Goal: Information Seeking & Learning: Learn about a topic

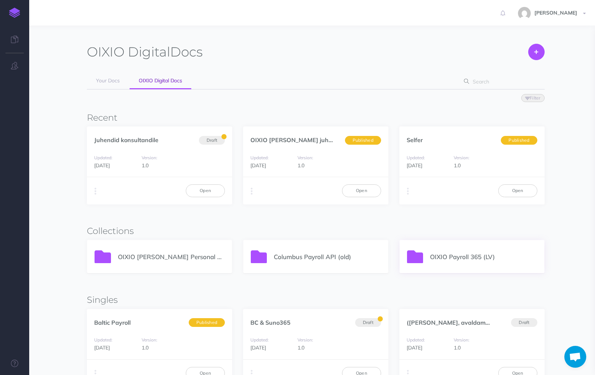
click at [473, 256] on p "OIXIO Payroll 365 (LV)" at bounding box center [483, 257] width 107 height 10
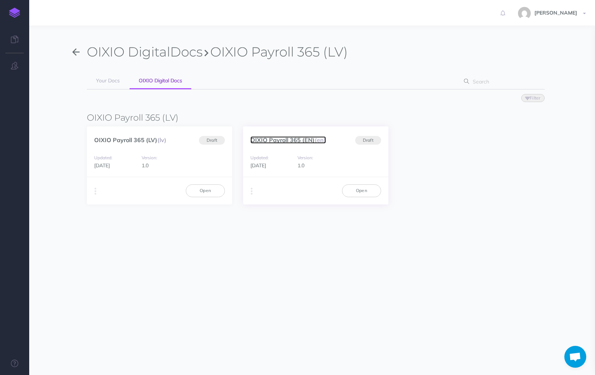
click at [296, 140] on link "OIXIO Payroll 365 (EN) (en)" at bounding box center [288, 139] width 76 height 7
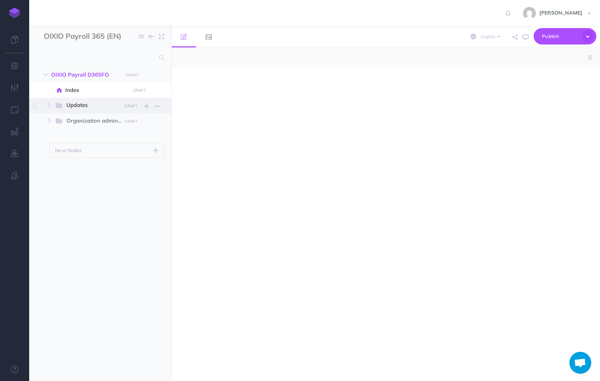
click at [86, 107] on span "Updates" at bounding box center [91, 105] width 50 height 9
select select "null"
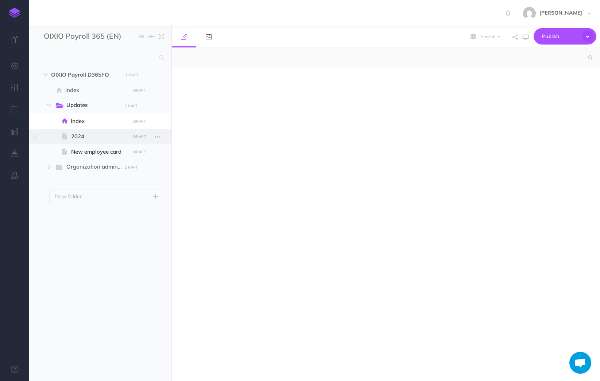
select select "null"
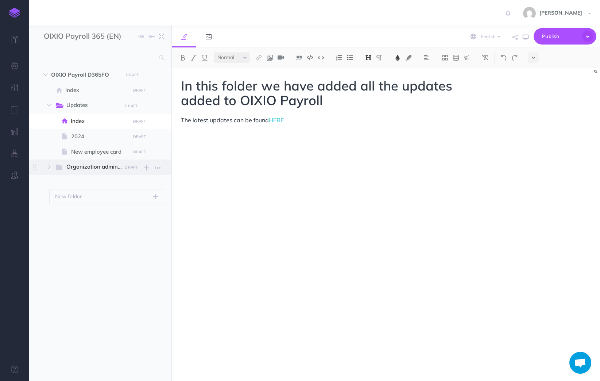
click at [89, 164] on span "Organization administration" at bounding box center [97, 166] width 62 height 9
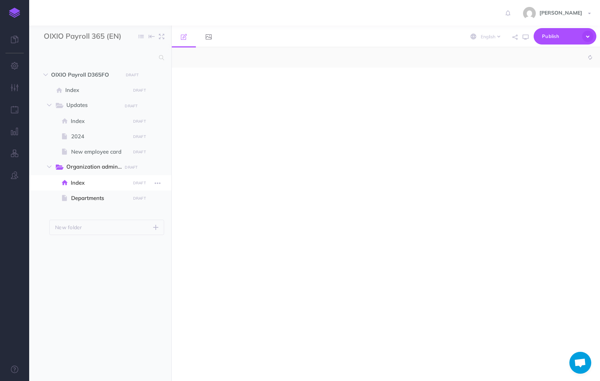
select select "null"
click at [85, 186] on span "Index" at bounding box center [99, 182] width 57 height 9
click at [89, 200] on span "Departments" at bounding box center [99, 198] width 57 height 9
select select "null"
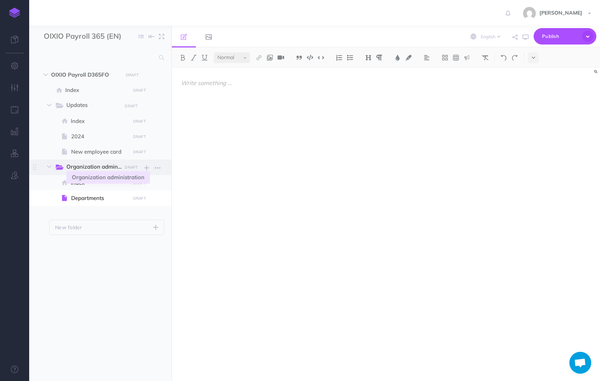
click at [81, 167] on span "Organization administration" at bounding box center [97, 166] width 62 height 9
select select "null"
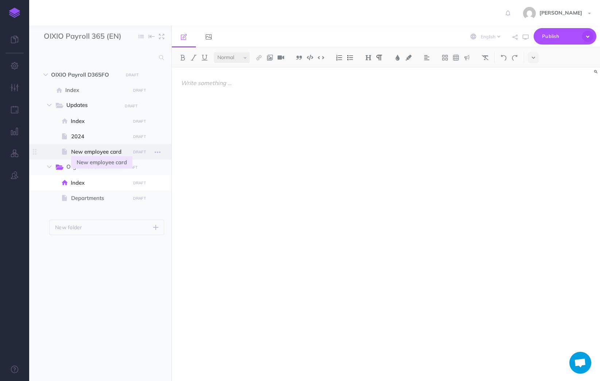
click at [84, 151] on span "New employee card" at bounding box center [99, 151] width 57 height 9
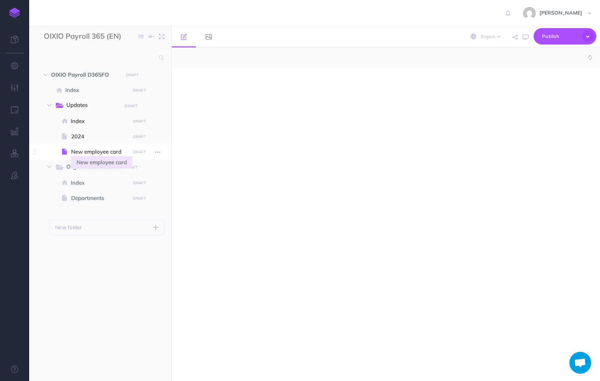
select select "null"
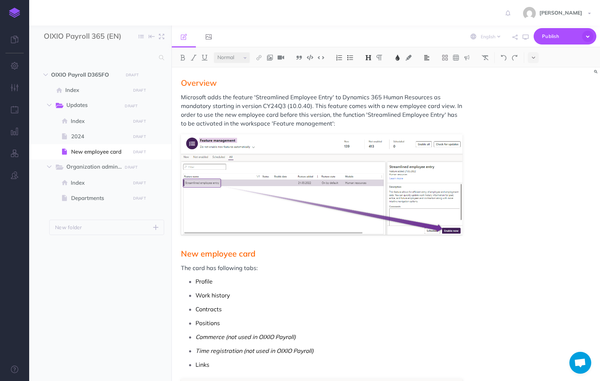
click at [15, 13] on img at bounding box center [14, 13] width 11 height 10
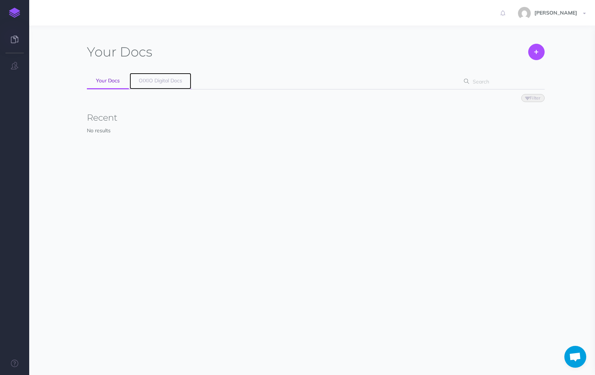
click at [154, 81] on span "OIXIO Digital Docs" at bounding box center [160, 80] width 43 height 7
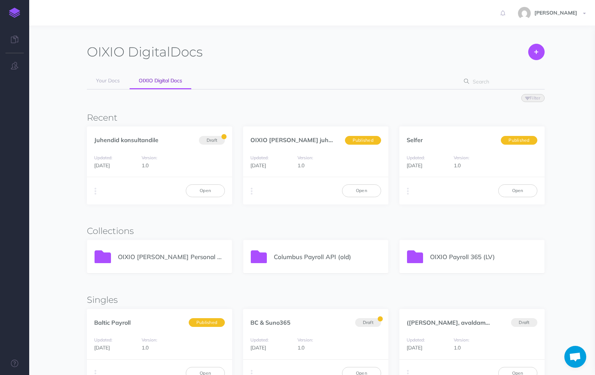
click at [147, 259] on p "OIXIO [PERSON_NAME] Personal 365" at bounding box center [171, 257] width 107 height 10
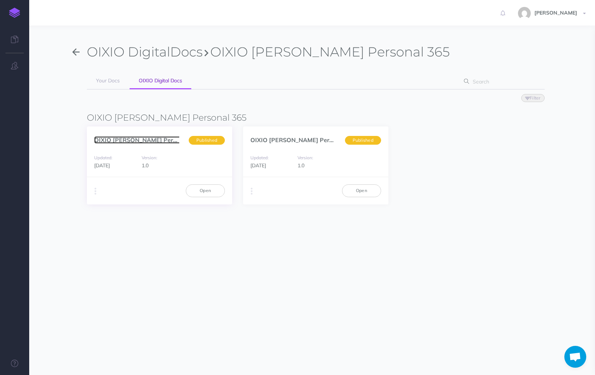
click at [138, 142] on link "OIXIO Palk ja Personal... (en)" at bounding box center [148, 139] width 109 height 7
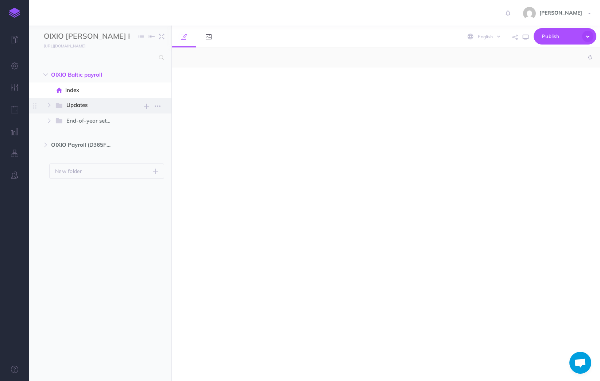
select select "null"
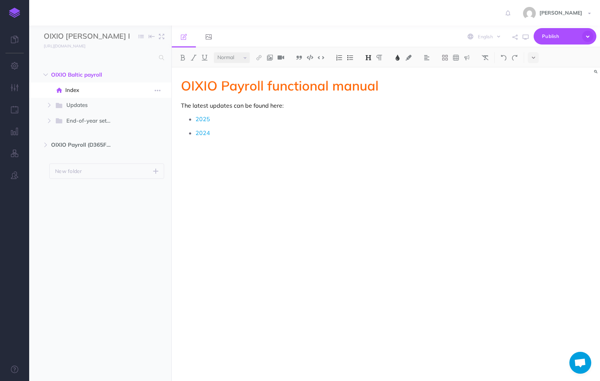
click at [73, 89] on span "Index" at bounding box center [96, 90] width 62 height 9
click at [84, 121] on span "End-of-year setups" at bounding box center [92, 120] width 52 height 9
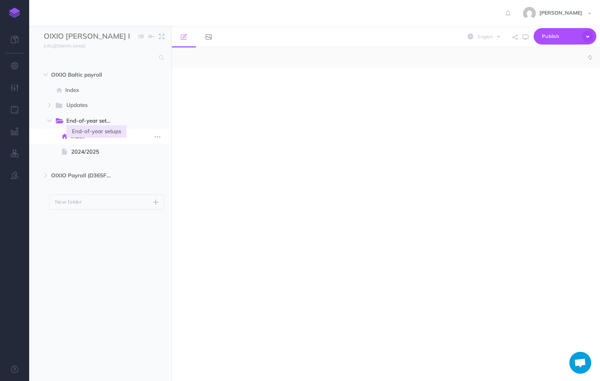
select select "null"
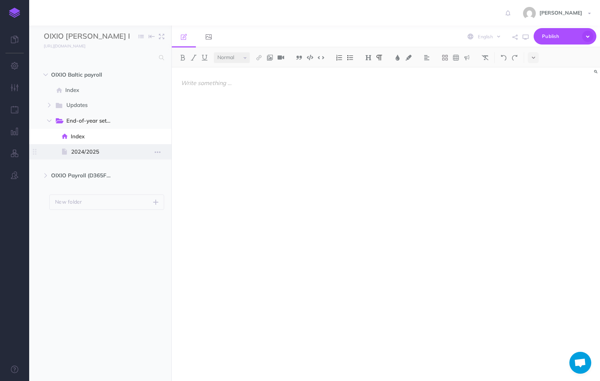
click at [85, 155] on span "2024/2025" at bounding box center [99, 151] width 57 height 9
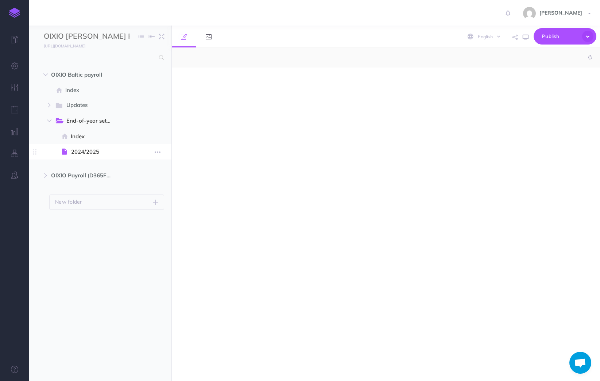
select select "null"
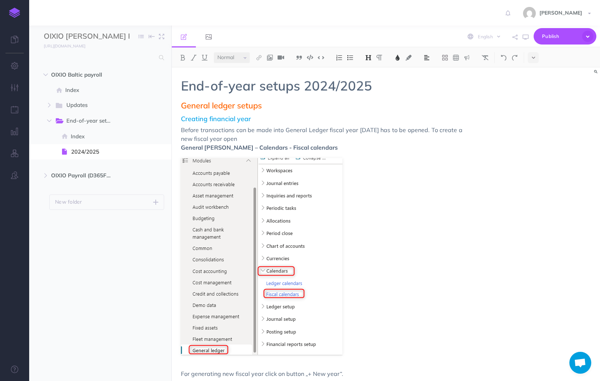
click at [82, 186] on ul "OIXIO Baltic payroll New folder Add a new folder inside this folder New page Ad…" at bounding box center [100, 214] width 142 height 295
click at [84, 170] on span "OIXIO Payroll (D365FO) web service New folder Add a new folder inside this fold…" at bounding box center [108, 175] width 115 height 15
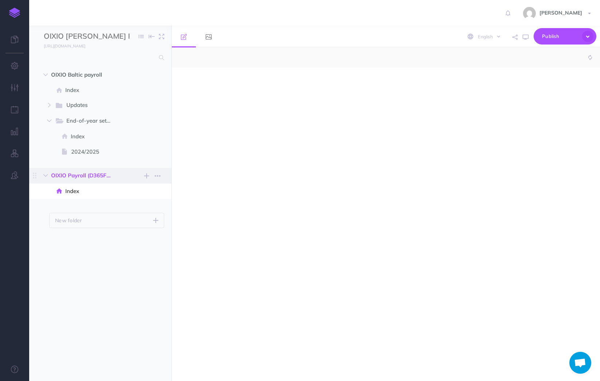
select select "null"
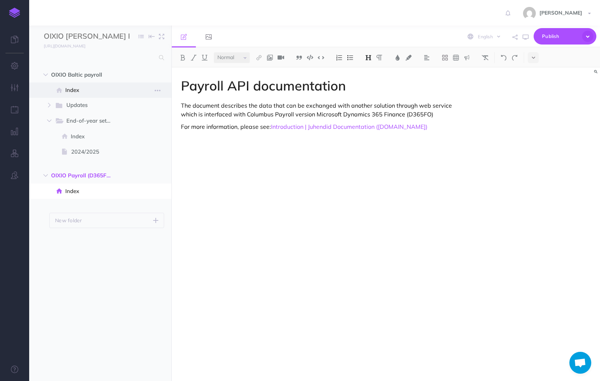
click at [73, 89] on span "Index" at bounding box center [96, 90] width 62 height 9
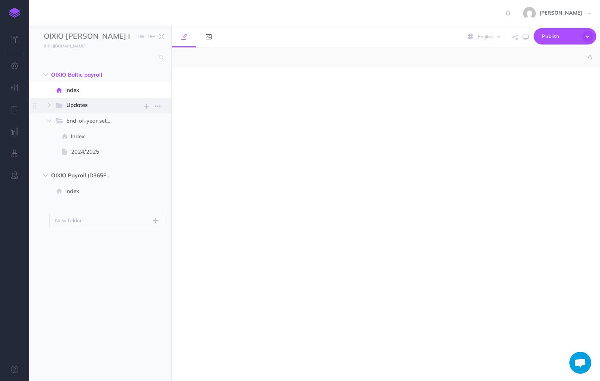
select select "null"
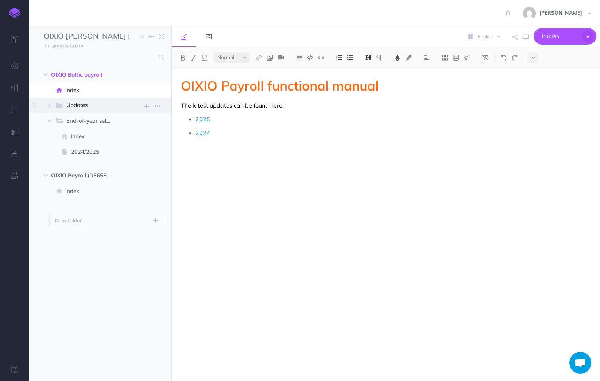
click at [74, 105] on span "Updates" at bounding box center [91, 105] width 50 height 9
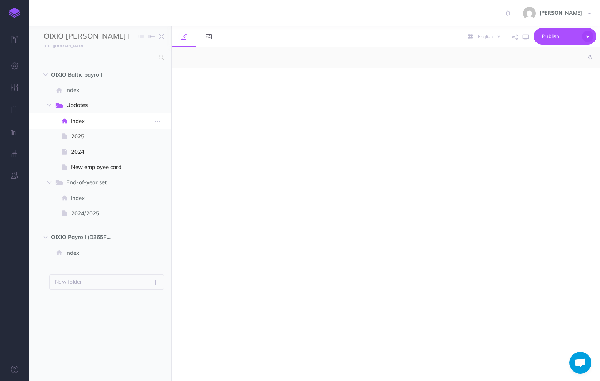
select select "null"
click at [76, 119] on span "Index" at bounding box center [99, 121] width 57 height 9
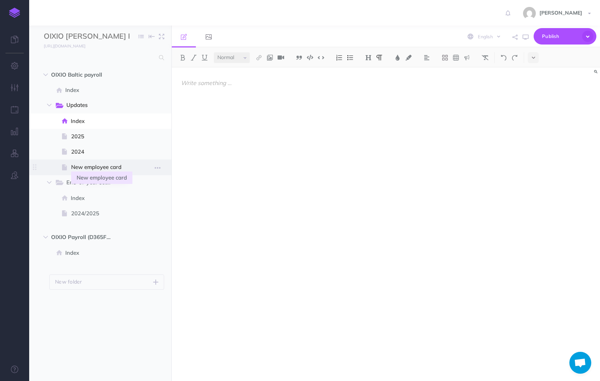
click at [90, 166] on span "New employee card" at bounding box center [99, 167] width 57 height 9
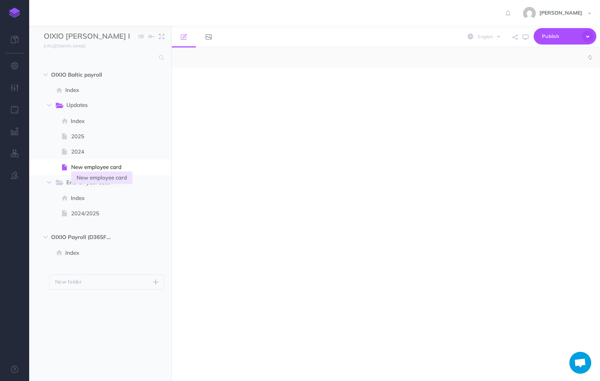
select select "null"
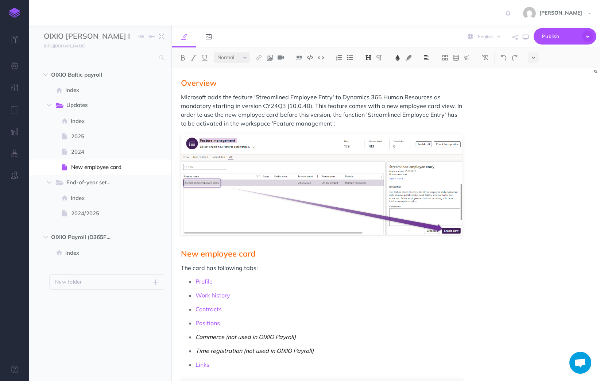
click at [308, 105] on span "Microsoft adds the feature 'Streamlined Employee Entry' to Dynamics 365 Human R…" at bounding box center [322, 110] width 283 height 34
click at [306, 80] on span "Overview" at bounding box center [322, 82] width 282 height 9
drag, startPoint x: 284, startPoint y: 105, endPoint x: 263, endPoint y: 105, distance: 21.5
click at [263, 105] on span "Microsoft adds the feature 'Streamlined Employee Entry' to Dynamics 365 Human R…" at bounding box center [322, 110] width 283 height 34
click at [132, 76] on small "PUBLISH" at bounding box center [132, 75] width 17 height 5
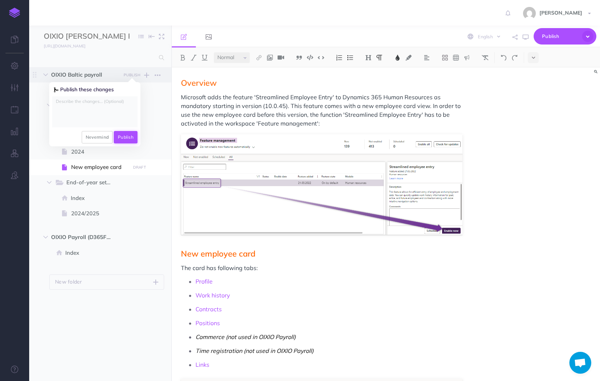
click at [126, 136] on button "Publish" at bounding box center [126, 137] width 24 height 12
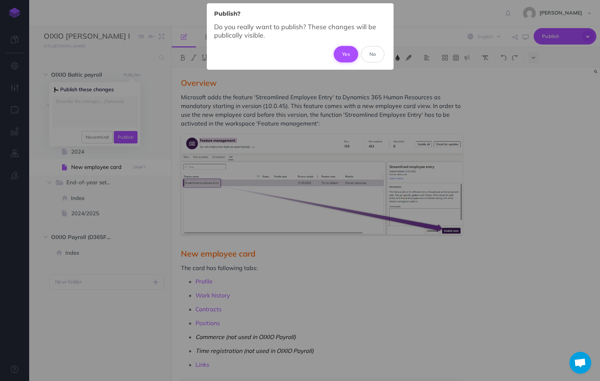
click at [344, 57] on button "Yes" at bounding box center [346, 54] width 24 height 16
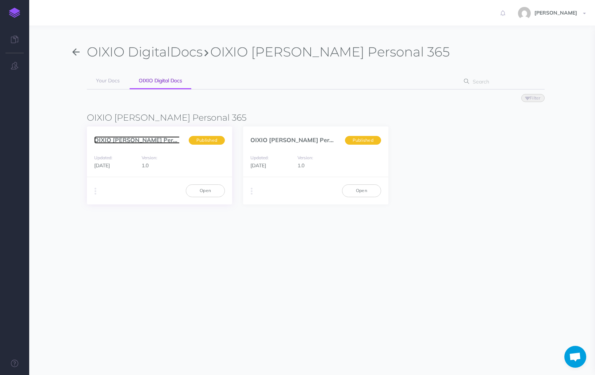
click at [134, 139] on link "OIXIO [PERSON_NAME] Personal... (en)" at bounding box center [148, 139] width 109 height 7
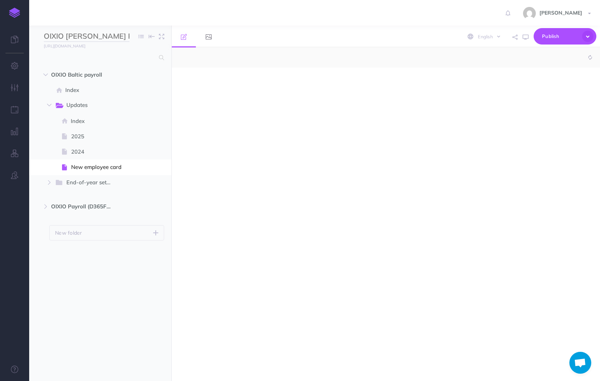
select select "null"
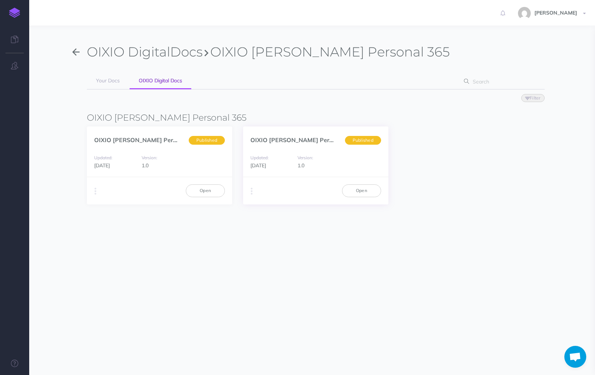
click at [371, 139] on span "Published" at bounding box center [363, 140] width 36 height 9
click at [317, 137] on link "OIXIO [PERSON_NAME] Personal... (et)" at bounding box center [304, 139] width 108 height 7
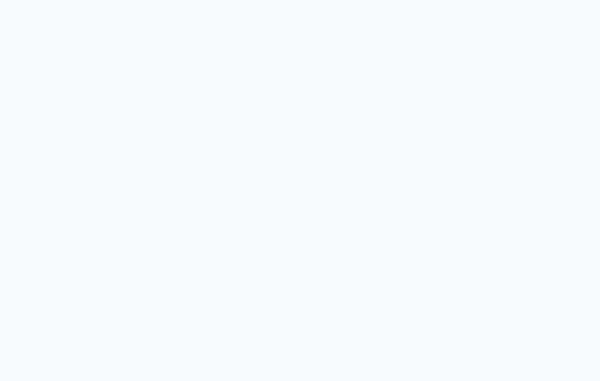
select select "et"
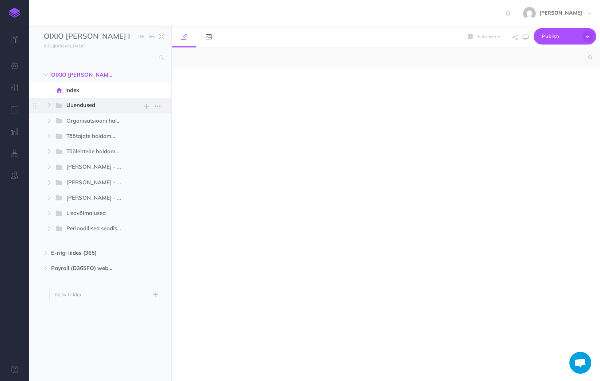
select select "null"
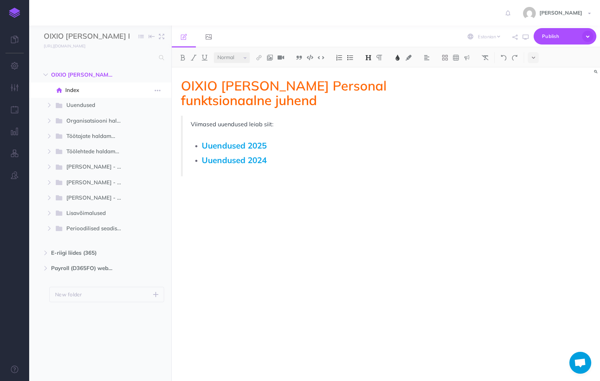
click at [73, 87] on span "Index" at bounding box center [96, 90] width 62 height 9
click at [73, 102] on span "Uuendused" at bounding box center [91, 105] width 50 height 9
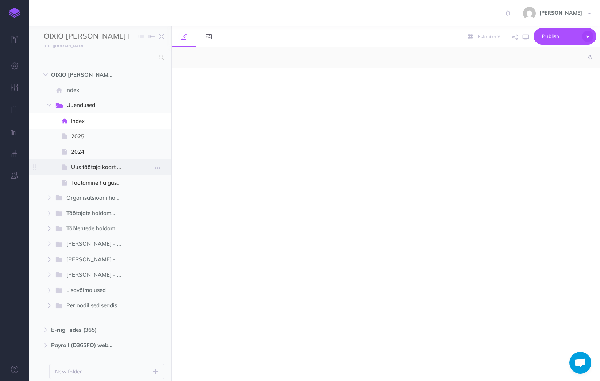
select select "null"
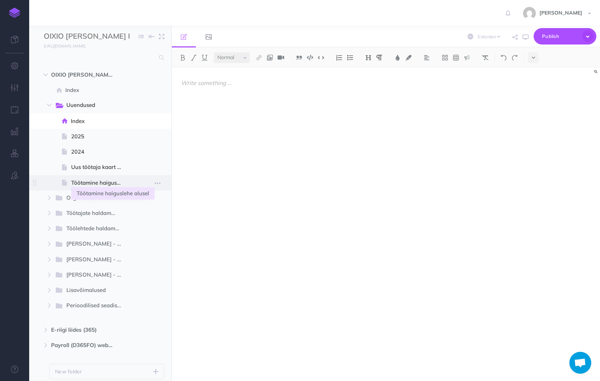
click at [86, 180] on span "Töötamine haiguslehe alusel" at bounding box center [99, 182] width 57 height 9
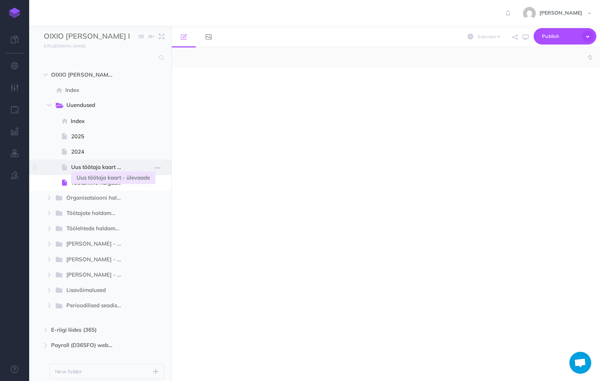
click at [87, 167] on span "Uus töötaja kaart - ülevaade" at bounding box center [99, 167] width 57 height 9
select select "null"
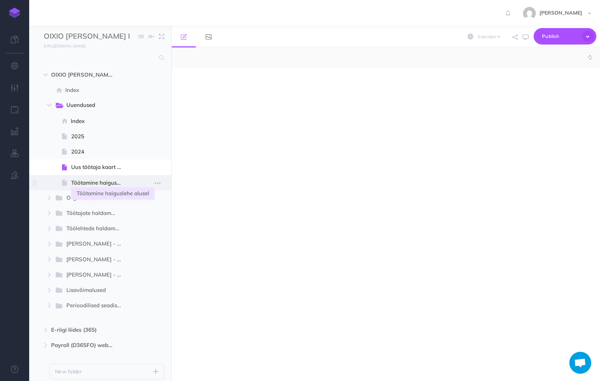
click at [109, 181] on span "Töötamine haiguslehe alusel" at bounding box center [99, 182] width 57 height 9
select select "null"
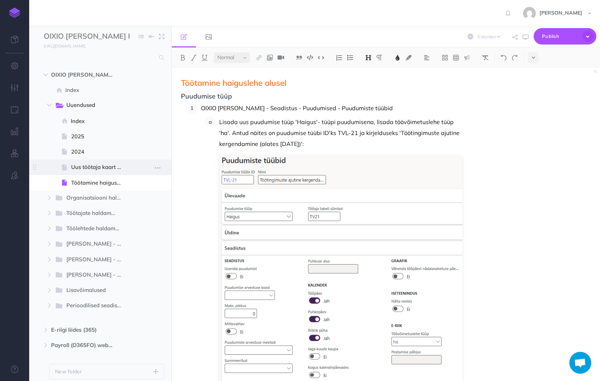
click at [91, 174] on span at bounding box center [100, 166] width 142 height 15
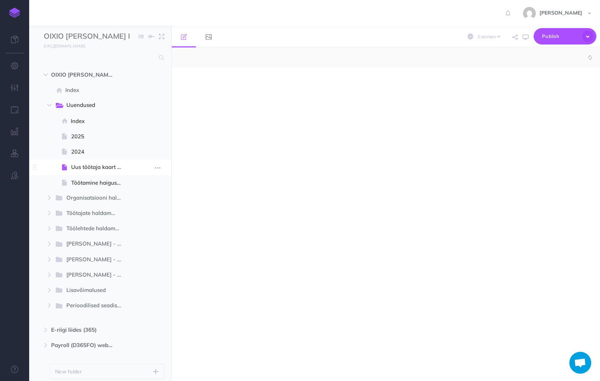
select select "null"
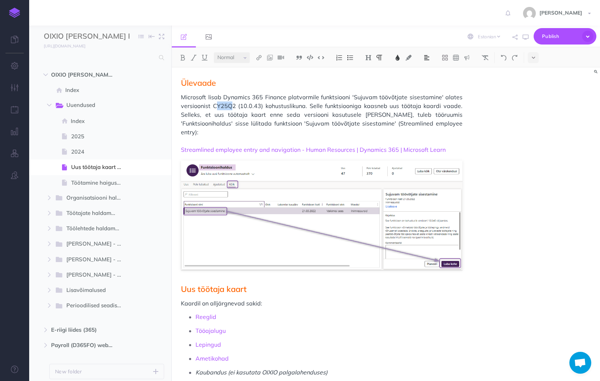
drag, startPoint x: 234, startPoint y: 105, endPoint x: 218, endPoint y: 105, distance: 15.7
click at [218, 105] on span "Microsoft lisab Dynamics 365 Finance platvormile funktsiooni 'Sujuvam töövõtjat…" at bounding box center [322, 119] width 282 height 53
click at [221, 105] on span "Microsoft lisab Dynamics 365 Finance platvormile funktsiooni 'Sujuvam töövõtjat…" at bounding box center [322, 119] width 282 height 53
drag, startPoint x: 235, startPoint y: 105, endPoint x: 214, endPoint y: 106, distance: 21.2
click at [214, 106] on span "Microsoft lisab Dynamics 365 Finance platvormile funktsiooni 'Sujuvam töövõtjat…" at bounding box center [322, 119] width 282 height 53
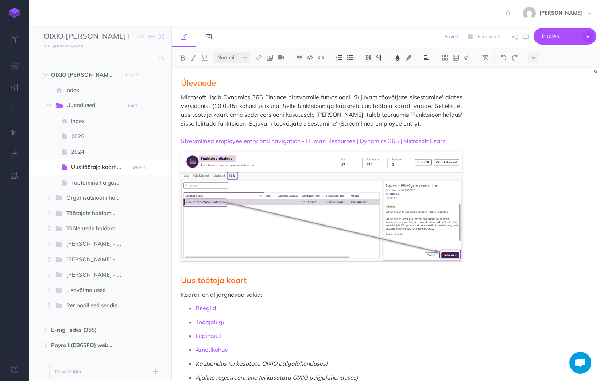
click at [261, 107] on span "Microsoft lisab Dynamics 365 Finance platvormile funktsiooni 'Sujuvam töövõtjat…" at bounding box center [322, 115] width 282 height 44
click at [400, 124] on span "Microsoft lisab Dynamics 365 Finance platvormile funktsiooni 'Sujuvam töövõtjat…" at bounding box center [322, 115] width 282 height 44
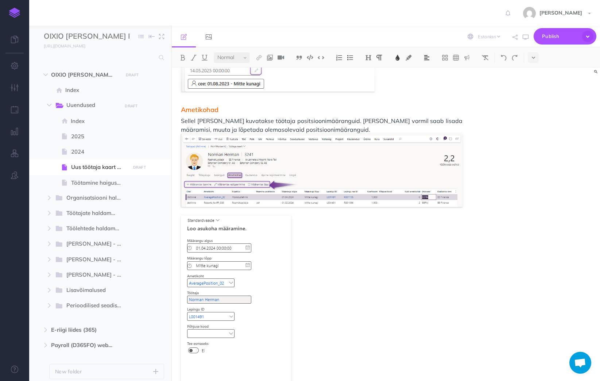
scroll to position [2063, 0]
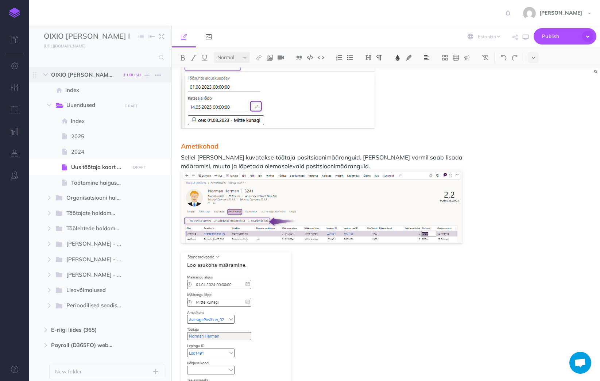
click at [134, 74] on small "PUBLISH" at bounding box center [132, 75] width 17 height 5
click at [121, 136] on button "Publish" at bounding box center [126, 137] width 24 height 12
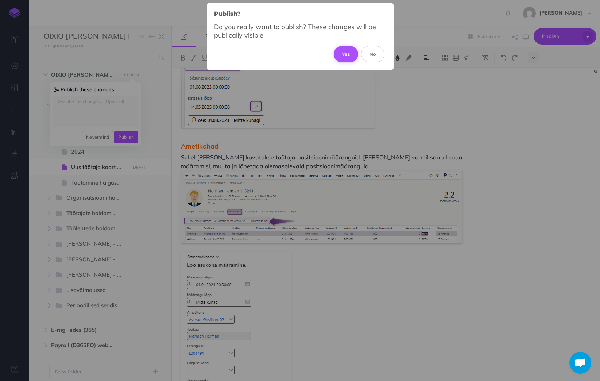
click at [349, 54] on button "Yes" at bounding box center [346, 54] width 24 height 16
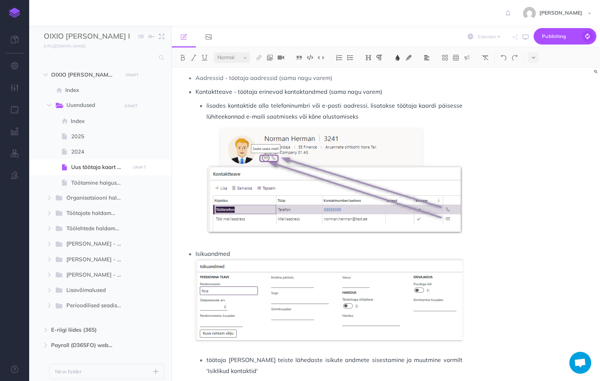
scroll to position [749, 0]
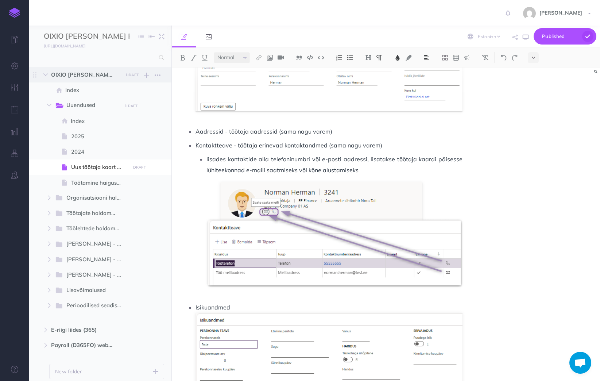
click at [74, 69] on span "OIXIO Palk ja Personal D365FO DRAFT Publish these changes Nevermind Publish New…" at bounding box center [108, 74] width 115 height 15
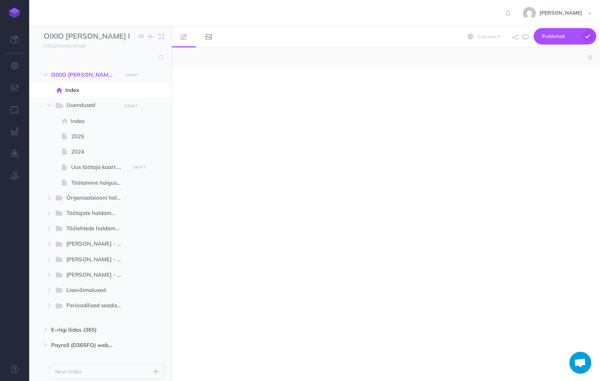
click at [12, 12] on img at bounding box center [14, 13] width 11 height 10
select select "null"
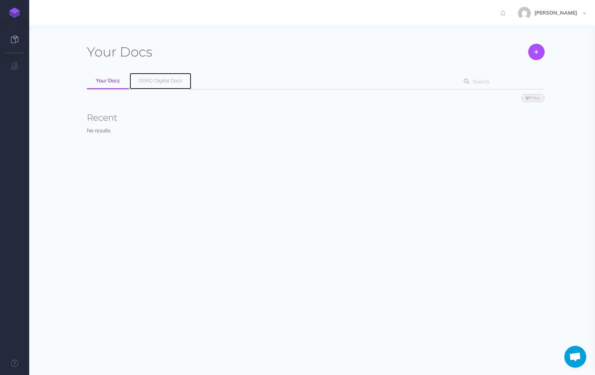
click at [148, 80] on span "OIXIO Digital Docs" at bounding box center [160, 80] width 43 height 7
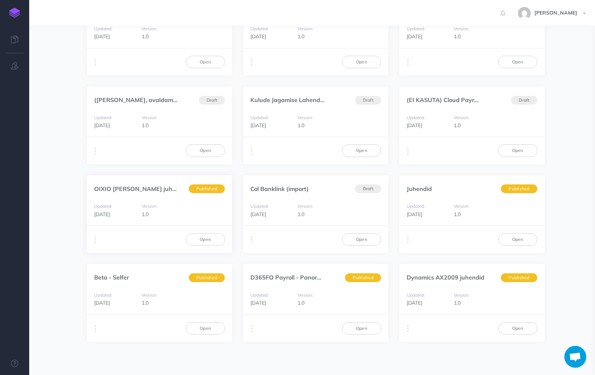
scroll to position [328, 0]
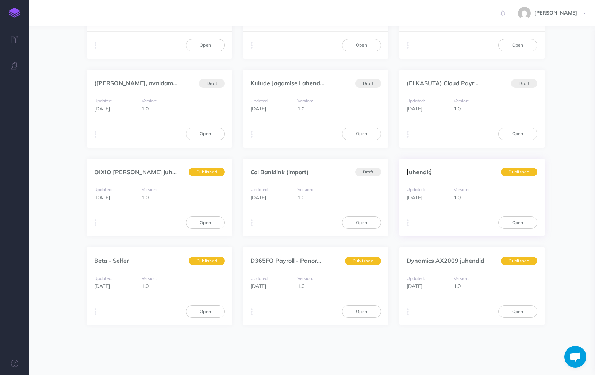
click at [415, 173] on link "Juhendid" at bounding box center [418, 172] width 25 height 7
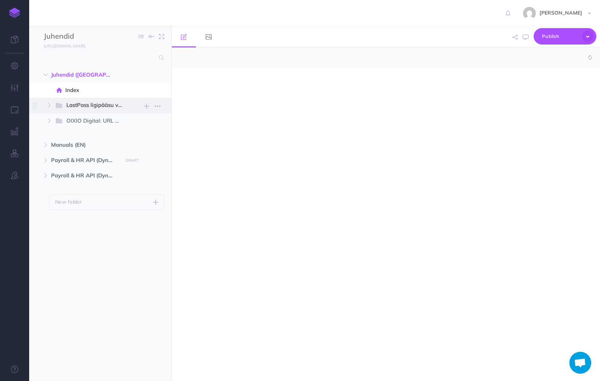
select select "null"
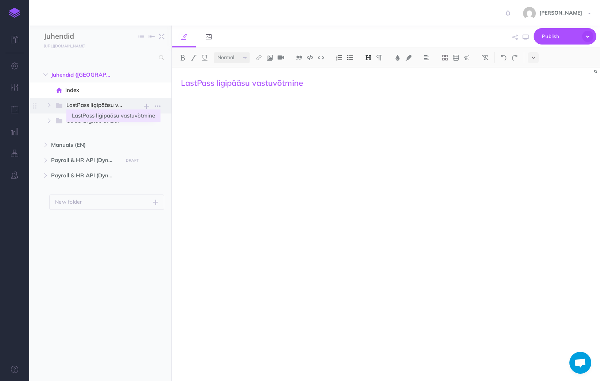
click at [100, 103] on span "LastPass ligipääsu vastuvõtmine" at bounding box center [97, 105] width 62 height 9
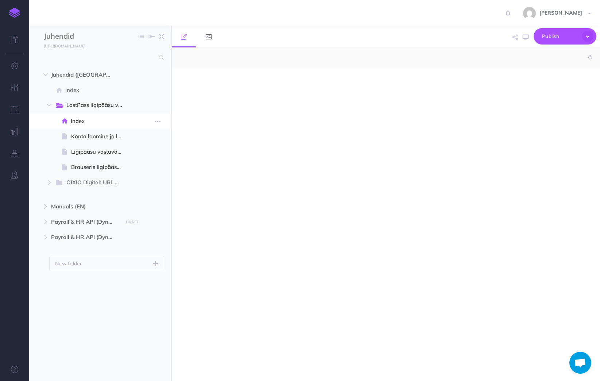
select select "null"
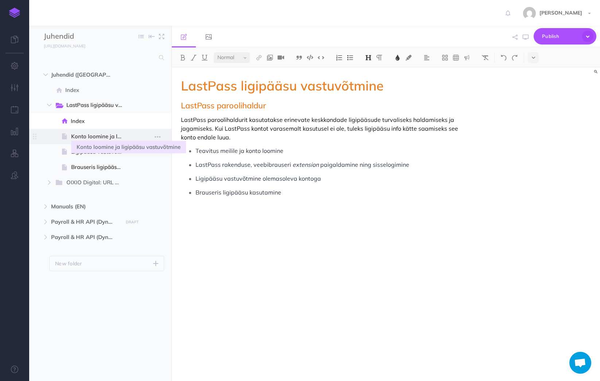
click at [87, 138] on span "Konto loomine ja ligipääsu vastuvõtmine" at bounding box center [99, 136] width 57 height 9
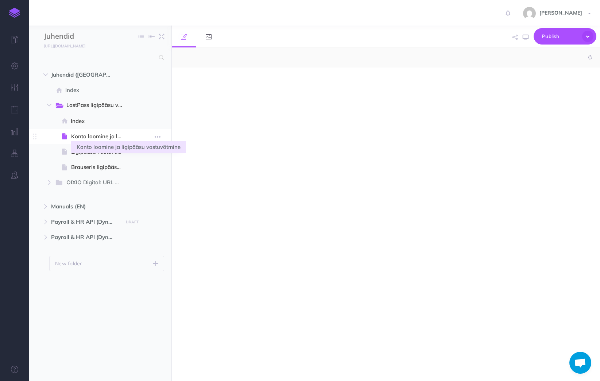
select select "null"
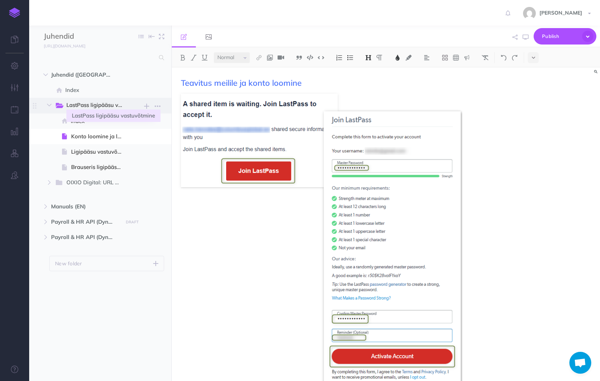
click at [85, 107] on span "LastPass ligipääsu vastuvõtmine" at bounding box center [97, 105] width 62 height 9
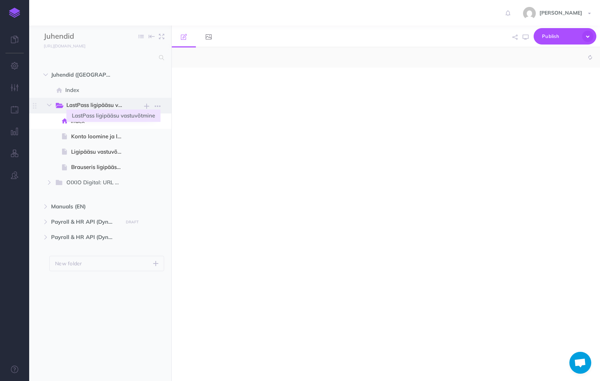
select select "null"
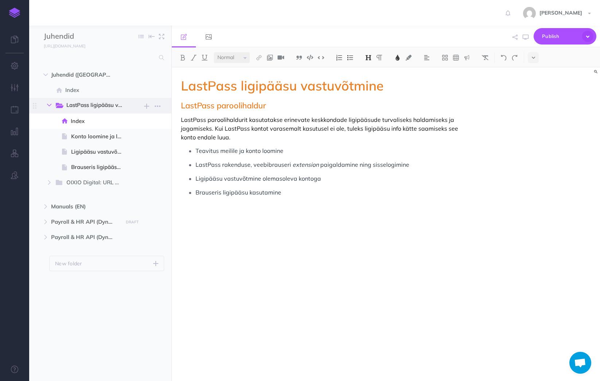
click at [49, 103] on icon "button" at bounding box center [49, 105] width 4 height 4
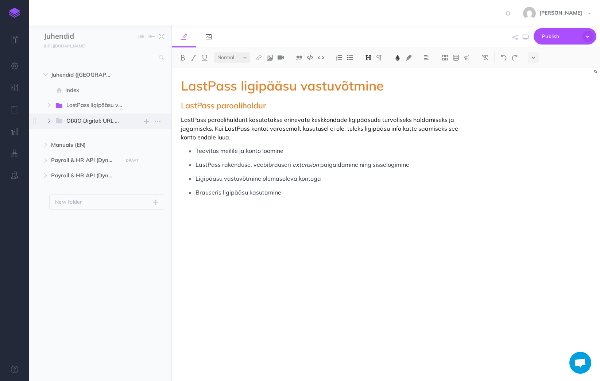
click at [48, 119] on icon "button" at bounding box center [49, 121] width 4 height 4
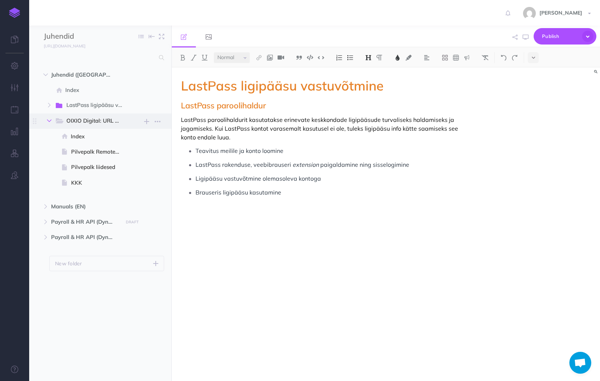
click at [48, 120] on icon "button" at bounding box center [49, 121] width 4 height 4
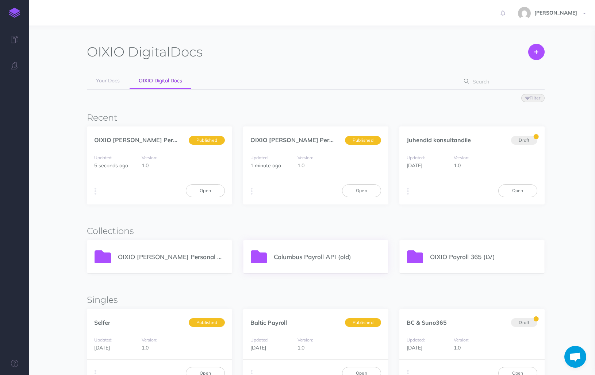
click at [313, 258] on p "Columbus Payroll API (old)" at bounding box center [327, 257] width 107 height 10
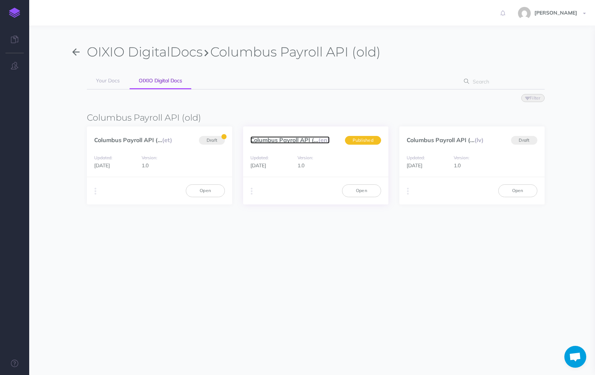
click at [282, 140] on link "Columbus Payroll API (... (en)" at bounding box center [289, 139] width 79 height 7
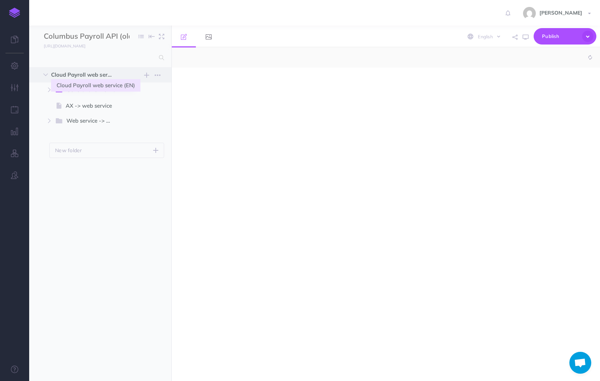
select select "null"
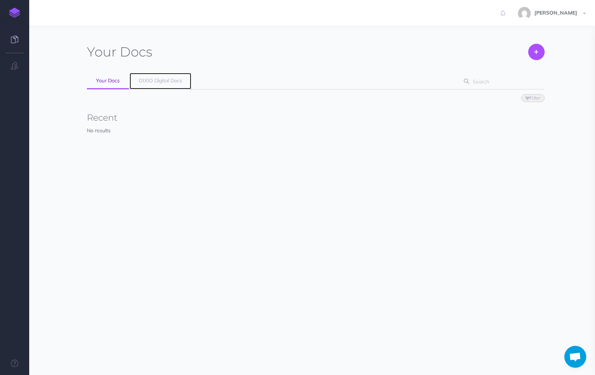
click at [142, 87] on link "OIXIO Digital Docs" at bounding box center [161, 81] width 62 height 16
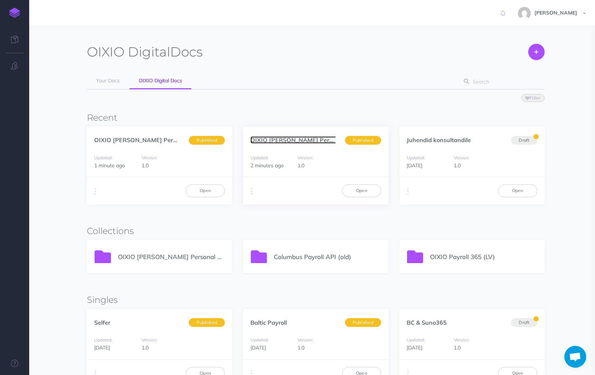
click at [284, 141] on link "OIXIO Palk ja Personal... (en)" at bounding box center [304, 139] width 109 height 7
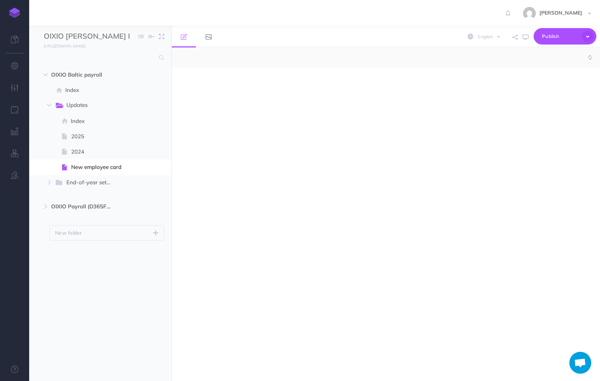
select select "null"
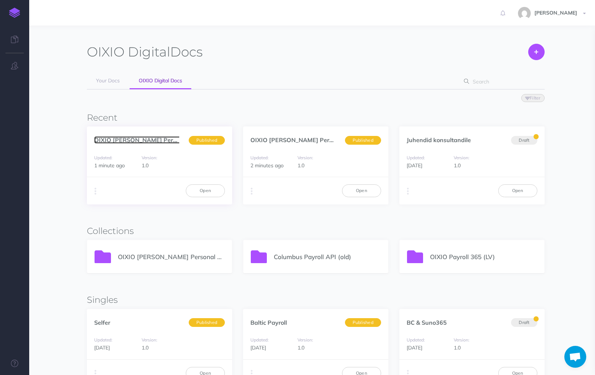
click at [146, 141] on link "OIXIO Palk ja Personal... (et)" at bounding box center [148, 139] width 108 height 7
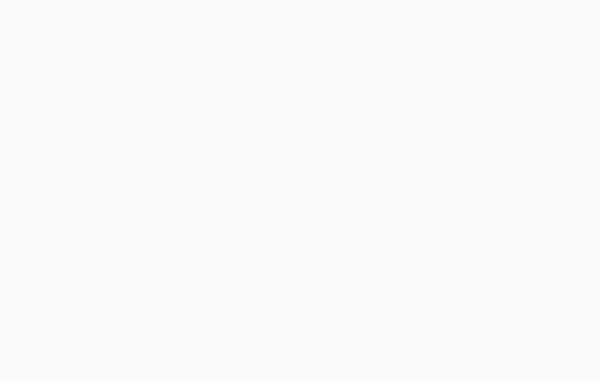
select select "et"
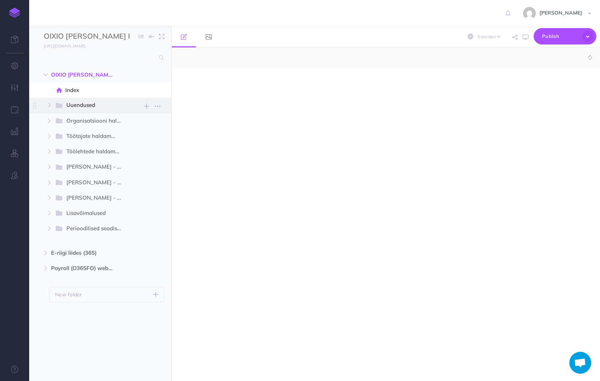
select select "null"
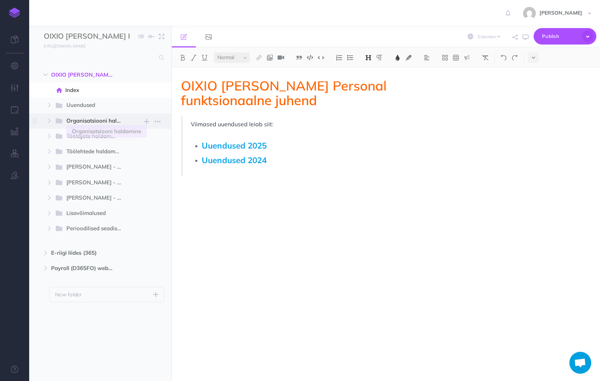
click at [81, 119] on span "Organisatsiooni haldamine" at bounding box center [97, 120] width 62 height 9
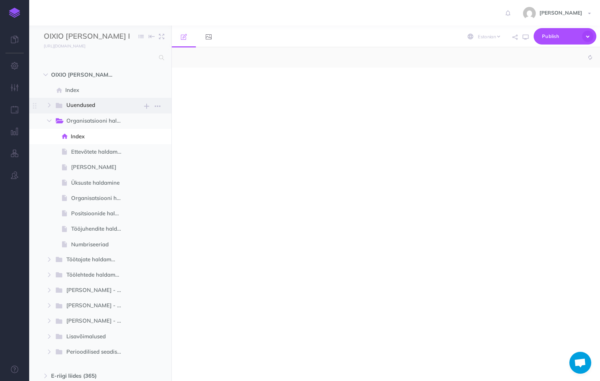
click at [76, 104] on span "Uuendused" at bounding box center [91, 105] width 50 height 9
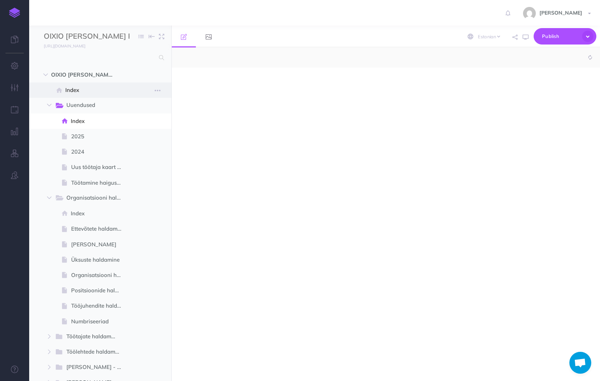
select select "null"
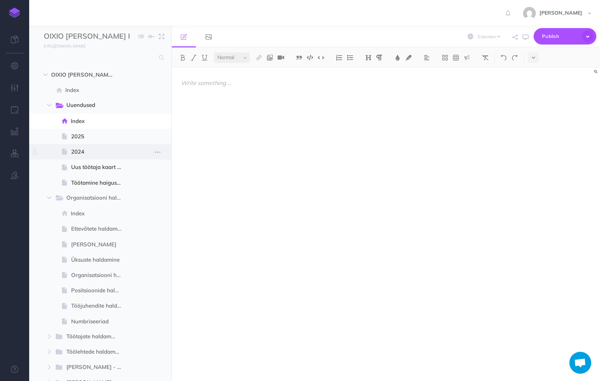
click at [79, 150] on span "2024" at bounding box center [99, 151] width 57 height 9
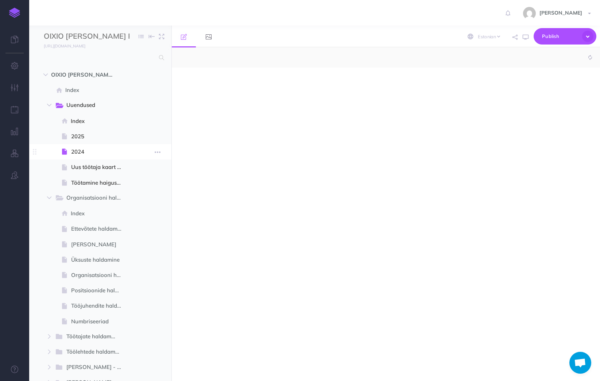
select select "null"
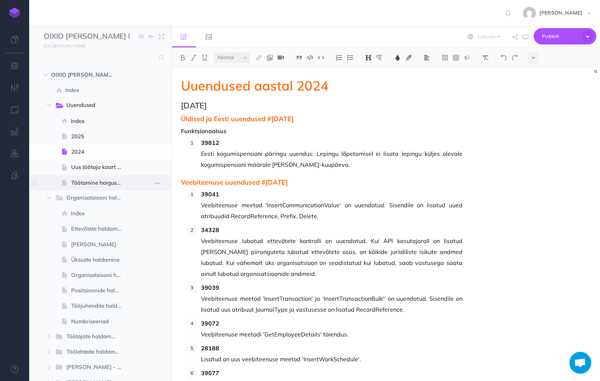
click at [82, 175] on span at bounding box center [100, 182] width 142 height 15
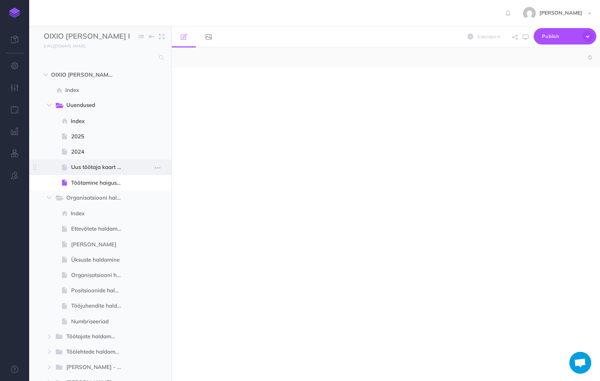
click at [82, 167] on span "Uus töötaja kaart - ülevaade" at bounding box center [99, 167] width 57 height 9
select select "null"
click at [82, 167] on span "Uus töötaja kaart - ülevaade" at bounding box center [99, 167] width 57 height 9
select select "null"
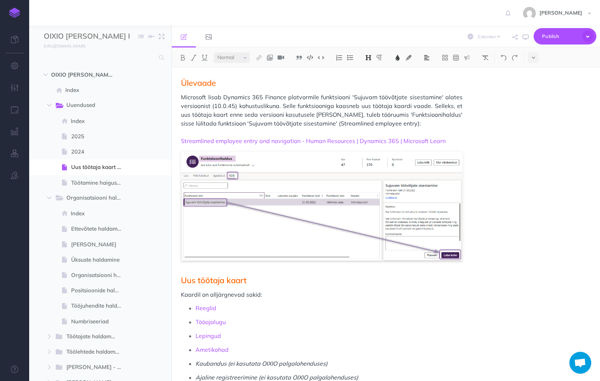
click at [14, 12] on img at bounding box center [14, 13] width 11 height 10
